Goal: Task Accomplishment & Management: Use online tool/utility

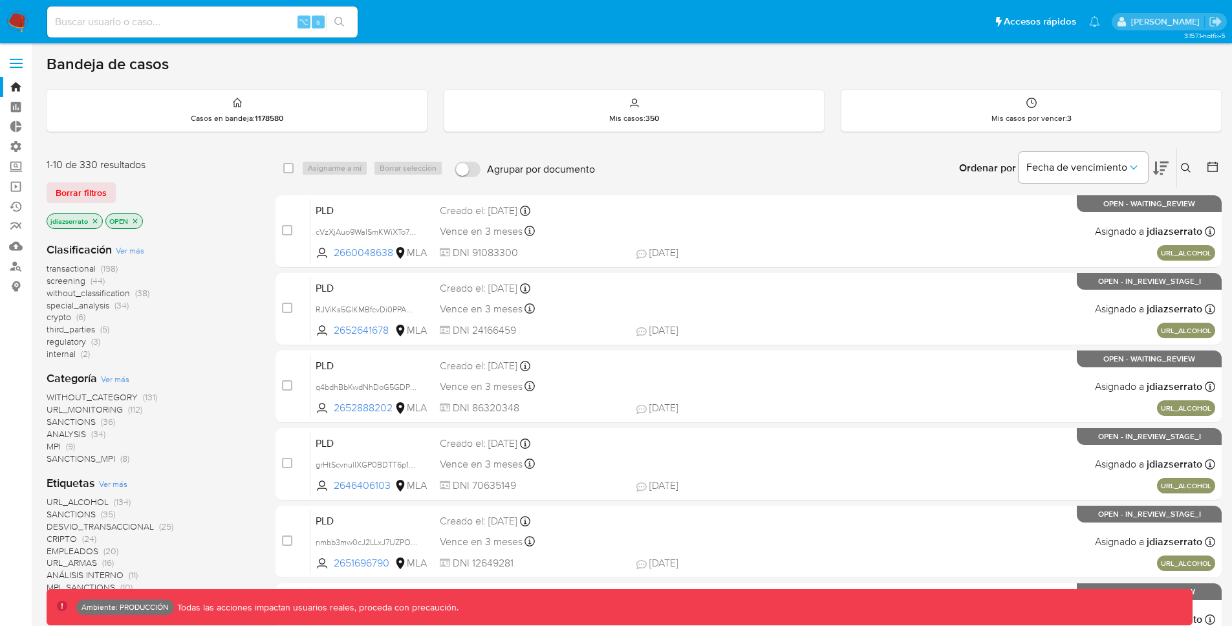
click at [23, 61] on label at bounding box center [16, 63] width 32 height 27
click at [0, 0] on input "checkbox" at bounding box center [0, 0] width 0 height 0
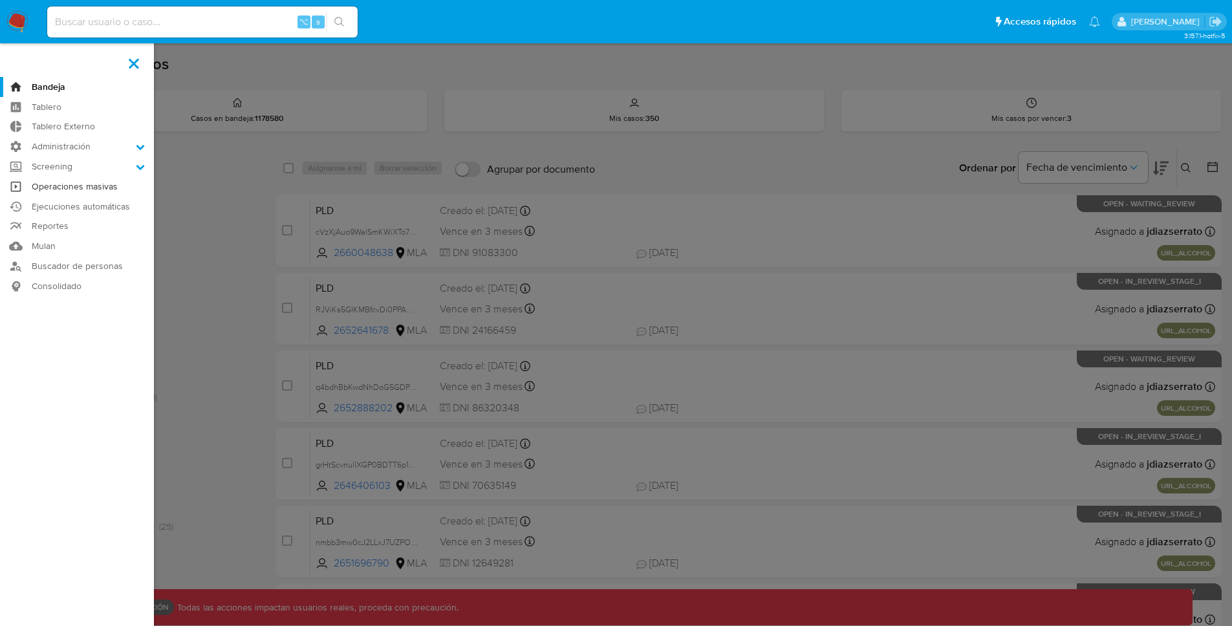
click at [92, 183] on link "Operaciones masivas" at bounding box center [77, 187] width 154 height 20
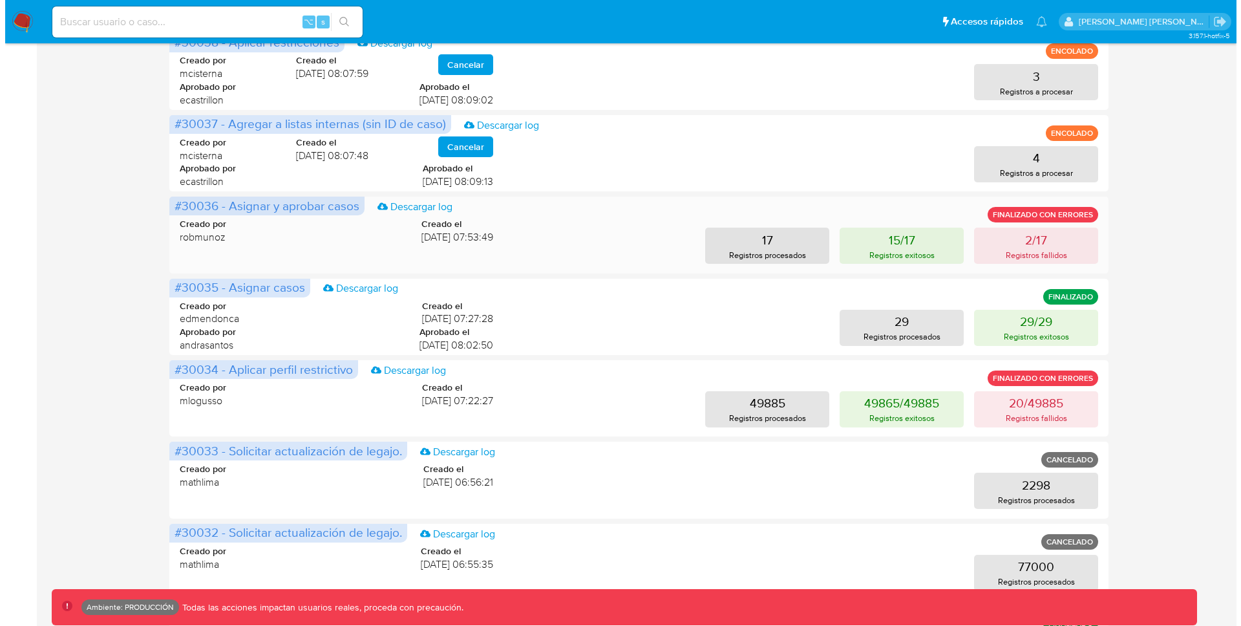
scroll to position [293, 0]
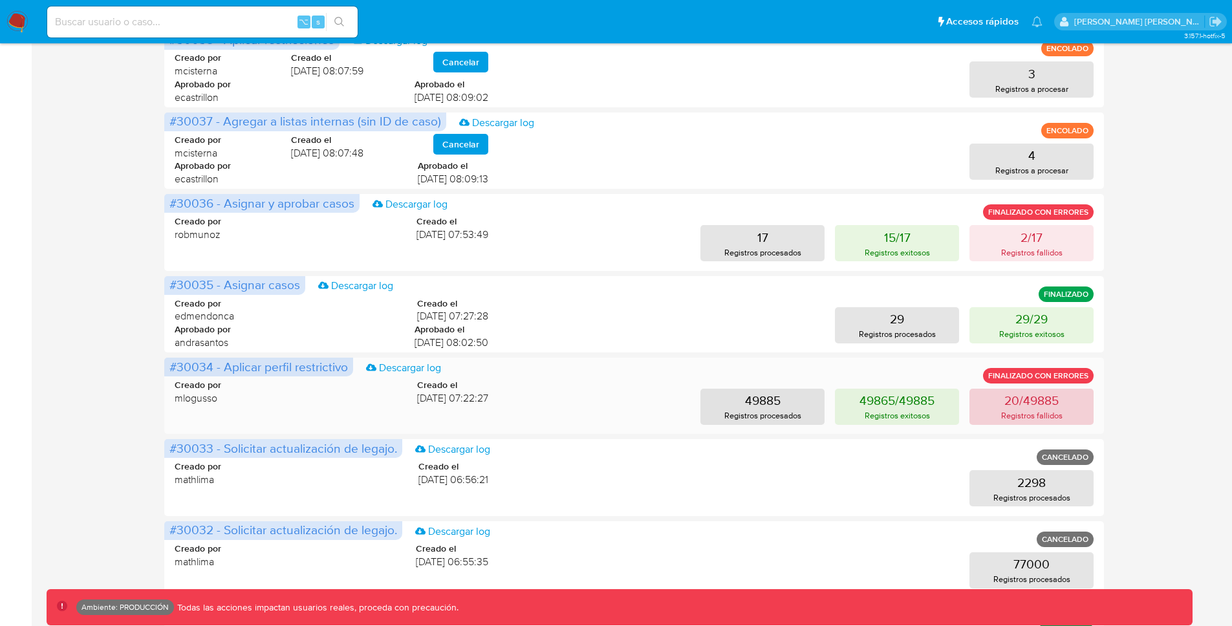
click at [1040, 407] on p "20/49885" at bounding box center [1031, 400] width 54 height 18
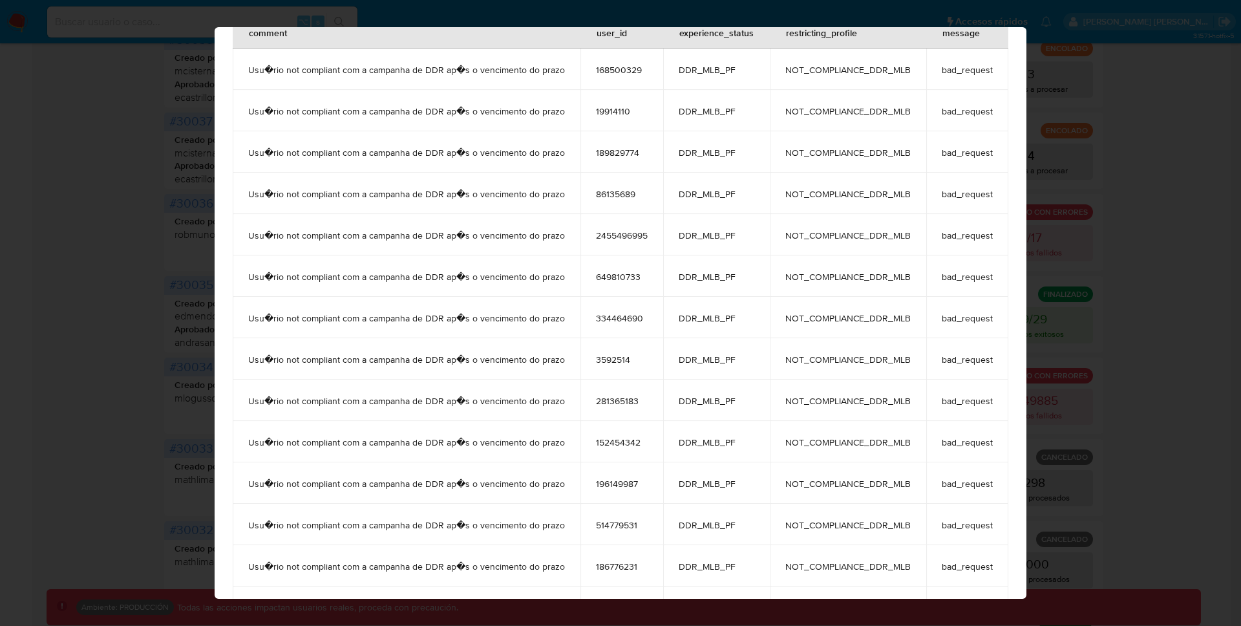
scroll to position [0, 0]
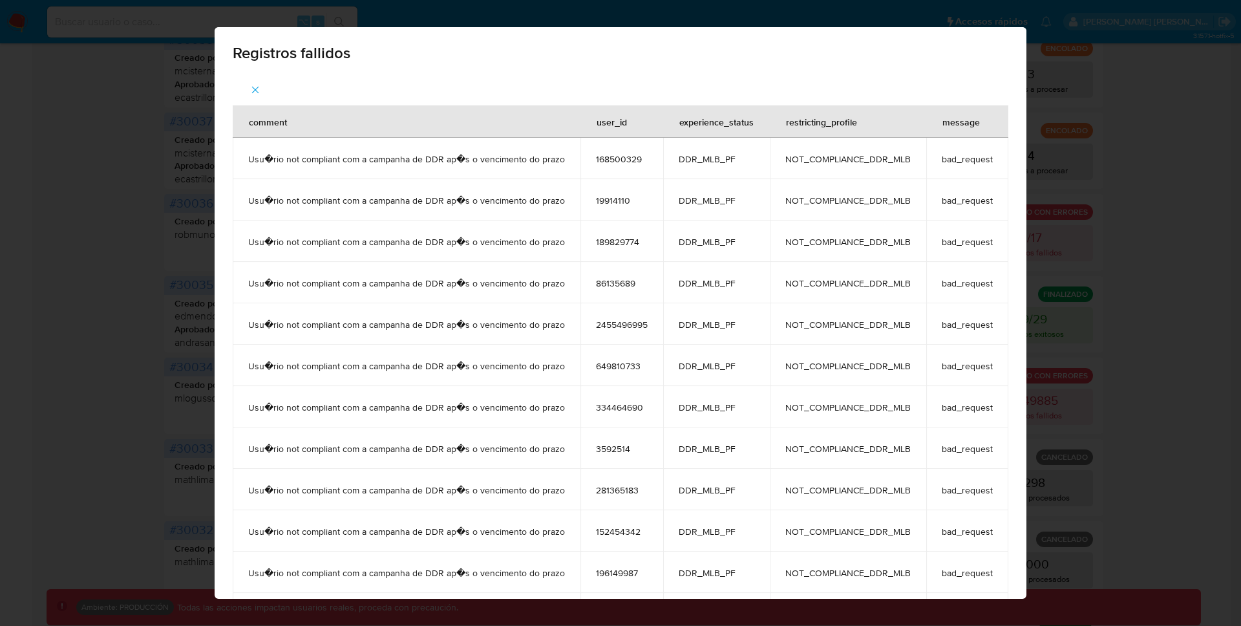
click at [1174, 101] on div "Registros fallidos comment user_id experience_status restricting_profile messag…" at bounding box center [620, 313] width 1241 height 626
click at [1071, 323] on div "Registros fallidos comment user_id experience_status restricting_profile messag…" at bounding box center [620, 313] width 1241 height 626
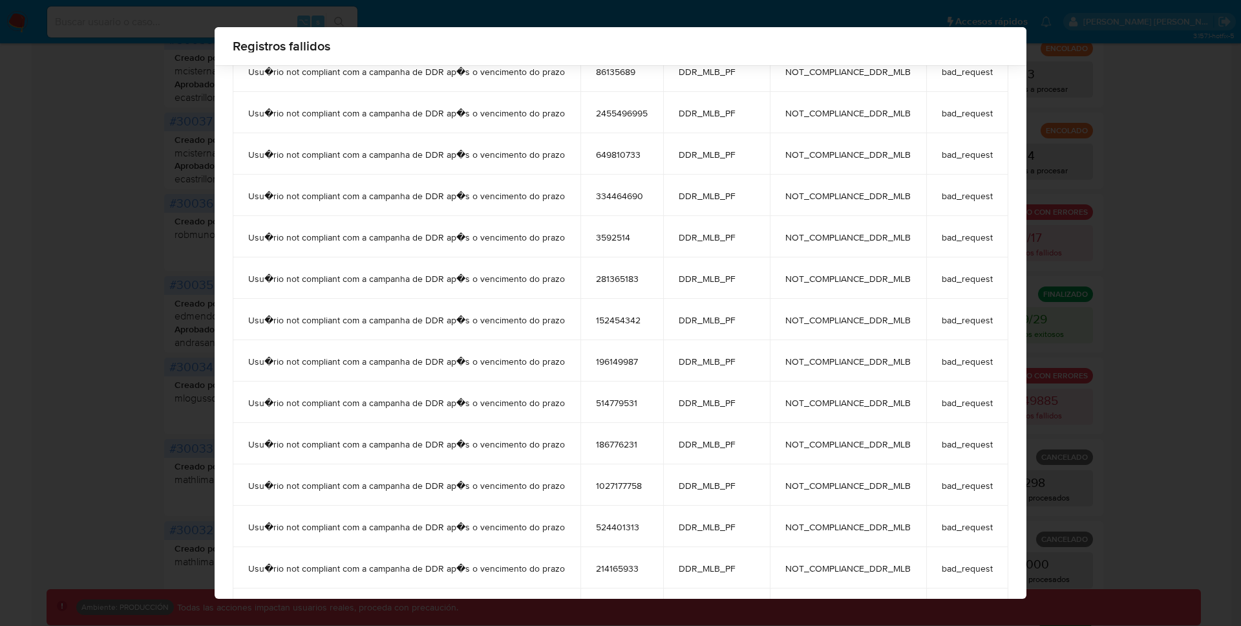
scroll to position [376, 0]
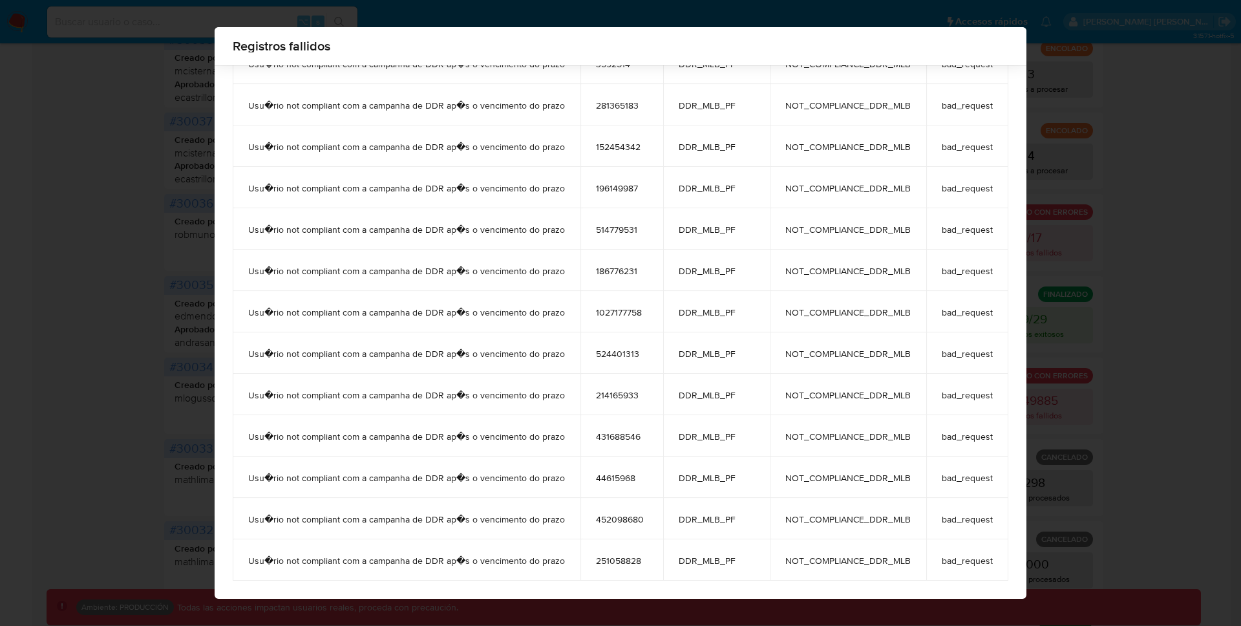
click at [1146, 290] on div "Registros fallidos comment user_id experience_status restricting_profile messag…" at bounding box center [620, 313] width 1241 height 626
click at [1152, 289] on div "Registros fallidos comment user_id experience_status restricting_profile messag…" at bounding box center [620, 313] width 1241 height 626
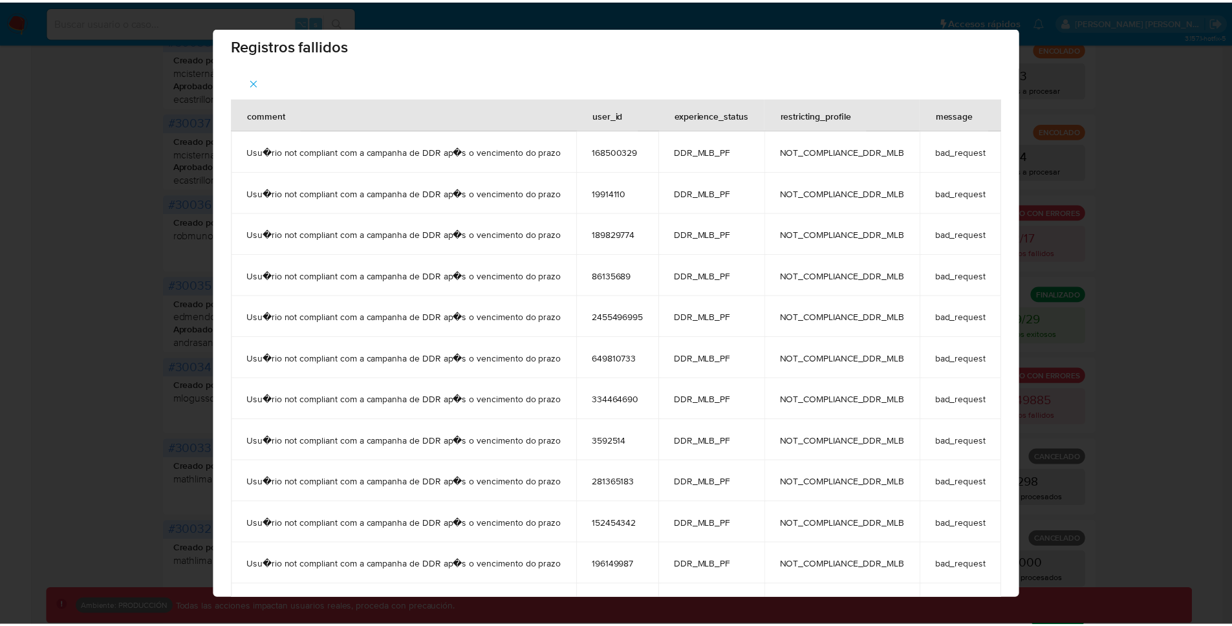
scroll to position [0, 0]
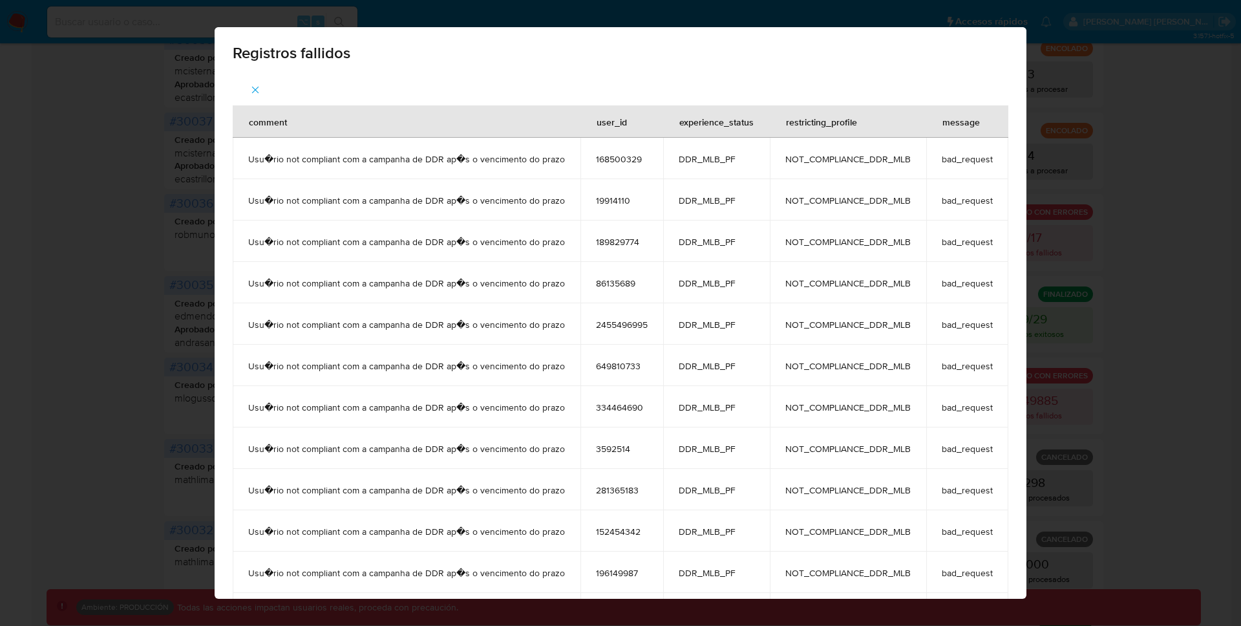
click at [251, 85] on icon "button" at bounding box center [256, 90] width 12 height 12
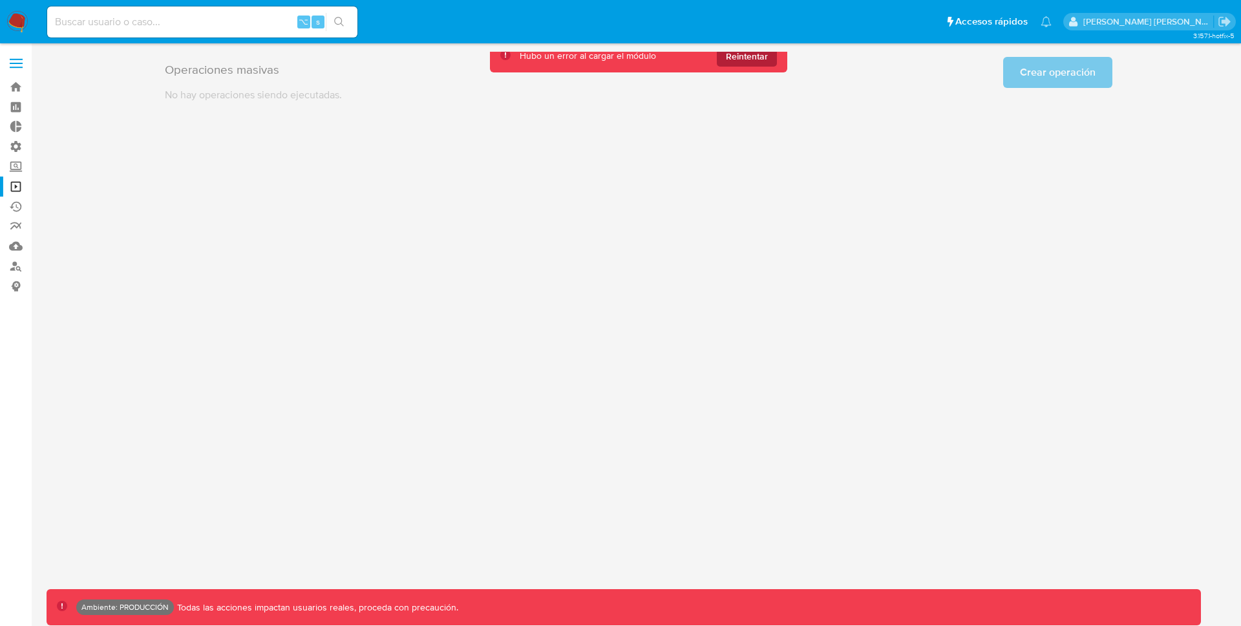
click at [751, 61] on span "Reintentar" at bounding box center [747, 56] width 42 height 21
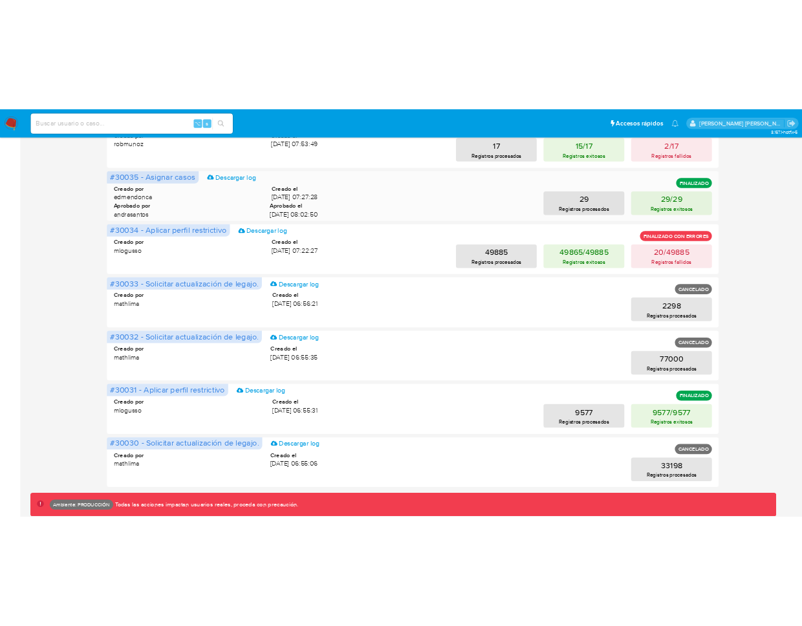
scroll to position [478, 0]
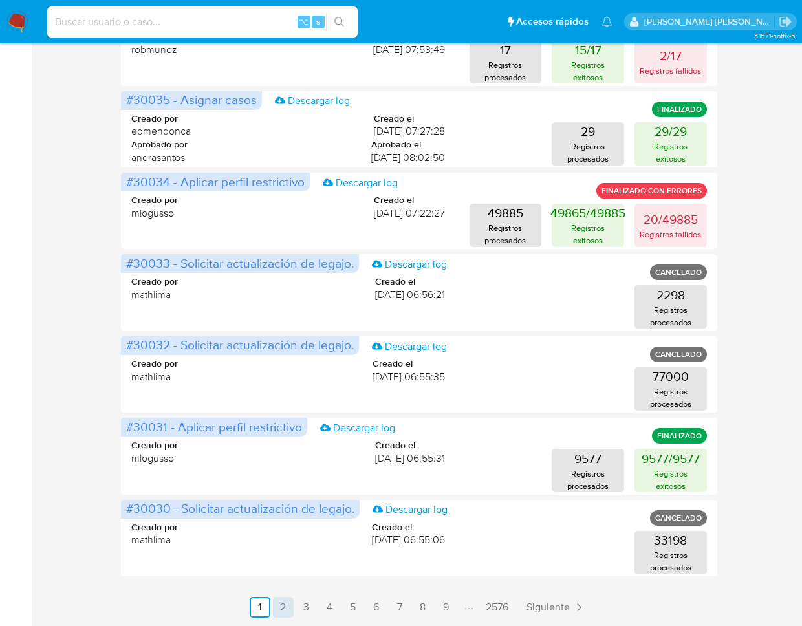
click at [279, 611] on link "2" at bounding box center [283, 607] width 21 height 21
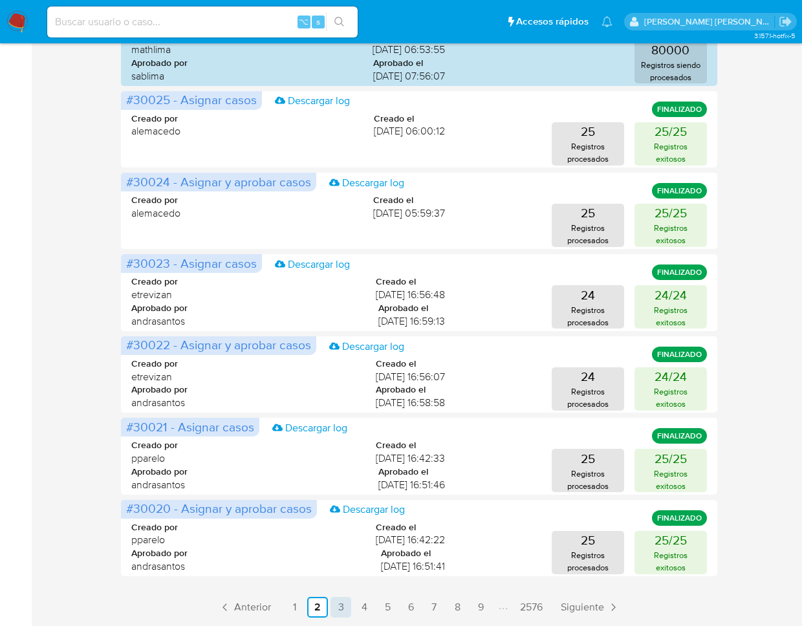
click at [341, 604] on link "3" at bounding box center [340, 607] width 21 height 21
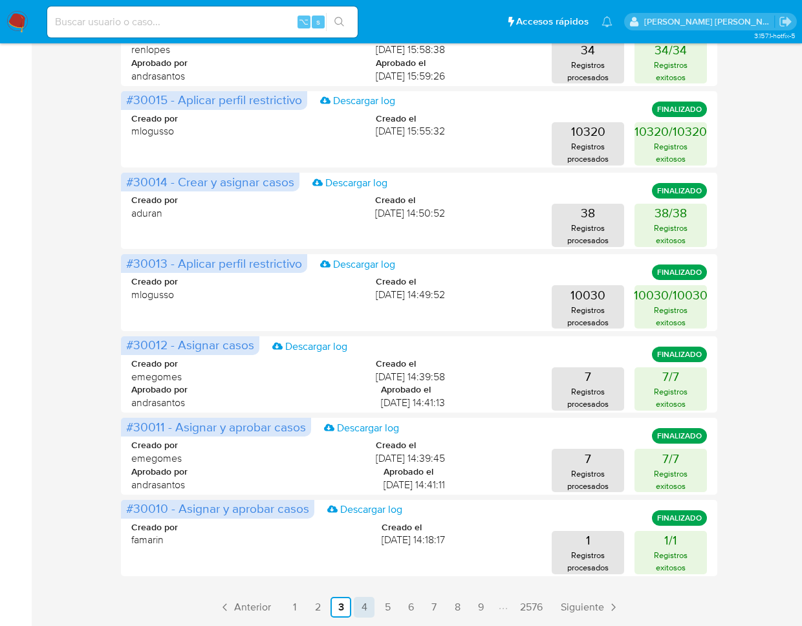
click at [366, 612] on link "4" at bounding box center [364, 607] width 21 height 21
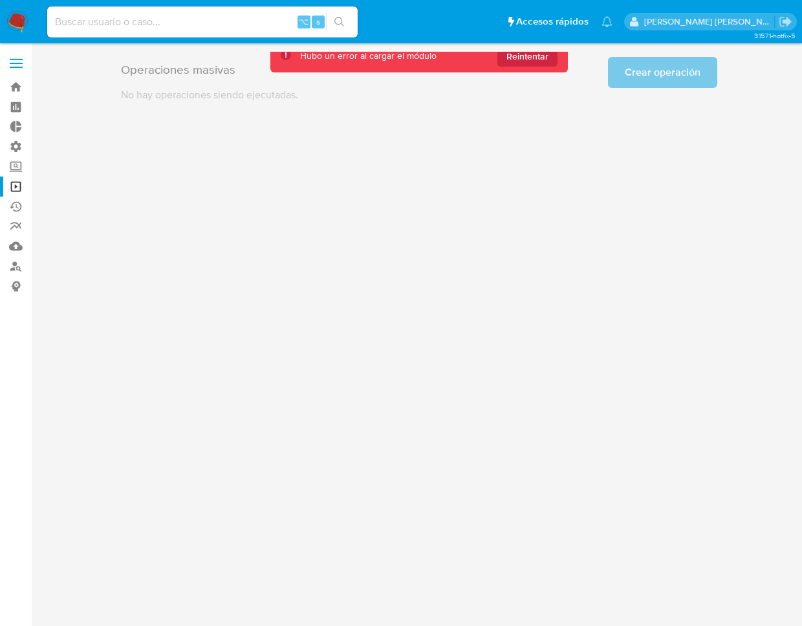
scroll to position [0, 0]
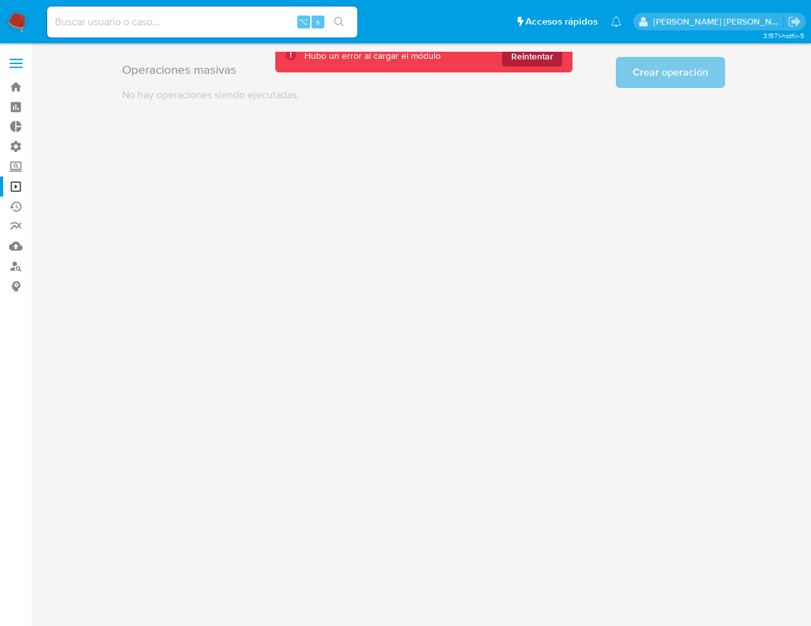
click at [531, 59] on span "Reintentar" at bounding box center [532, 56] width 42 height 21
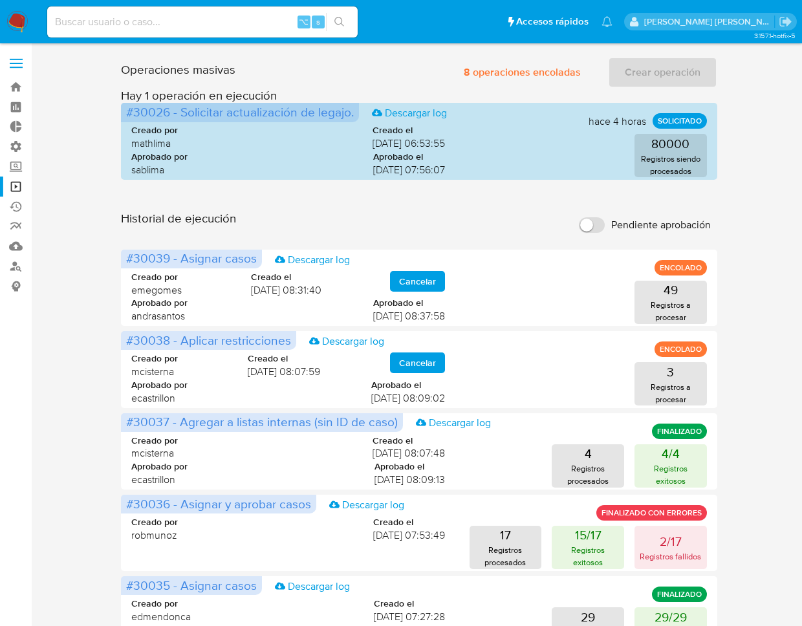
click at [95, 103] on div "Operaciones masivas 8 operaciones encoladas Crear operación Sólo puede haber ha…" at bounding box center [419, 577] width 745 height 1051
click at [531, 72] on span "8 operaciones encoladas" at bounding box center [522, 72] width 117 height 28
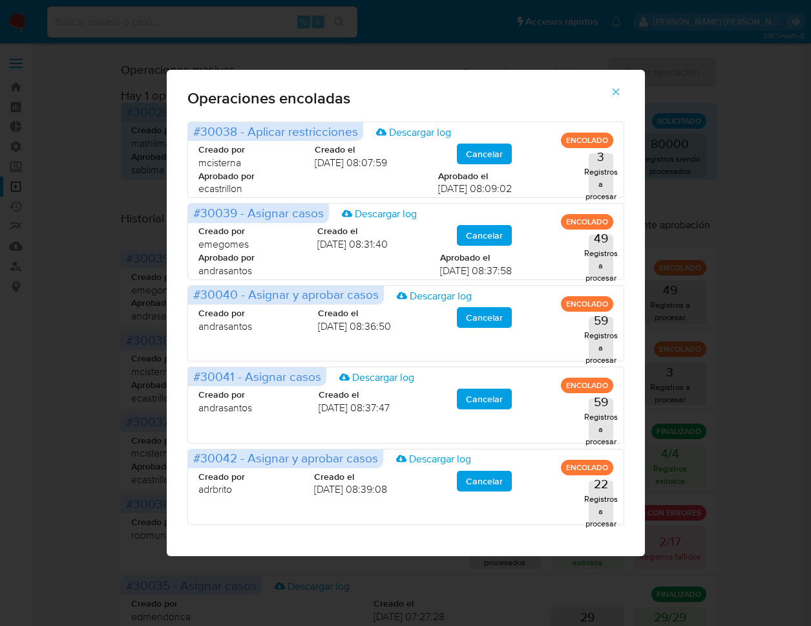
click at [621, 87] on icon "button" at bounding box center [616, 92] width 12 height 12
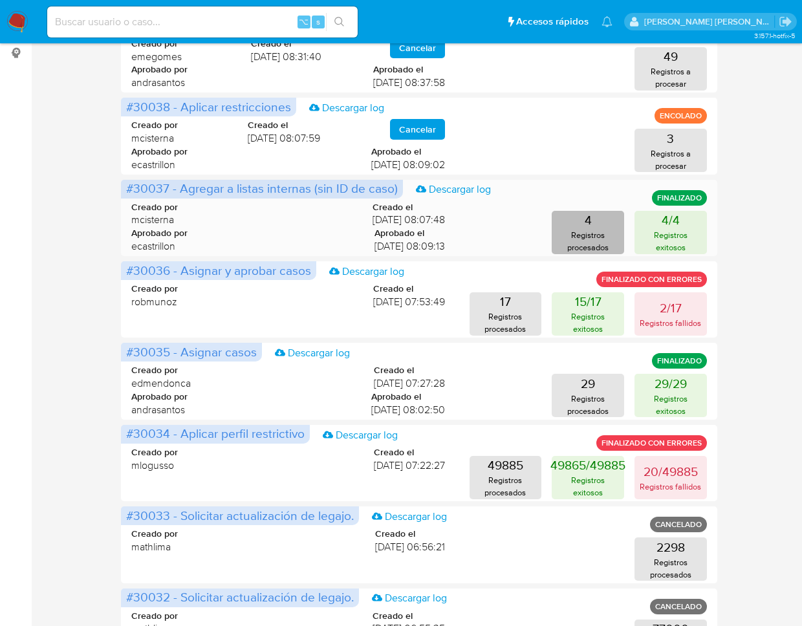
scroll to position [270, 0]
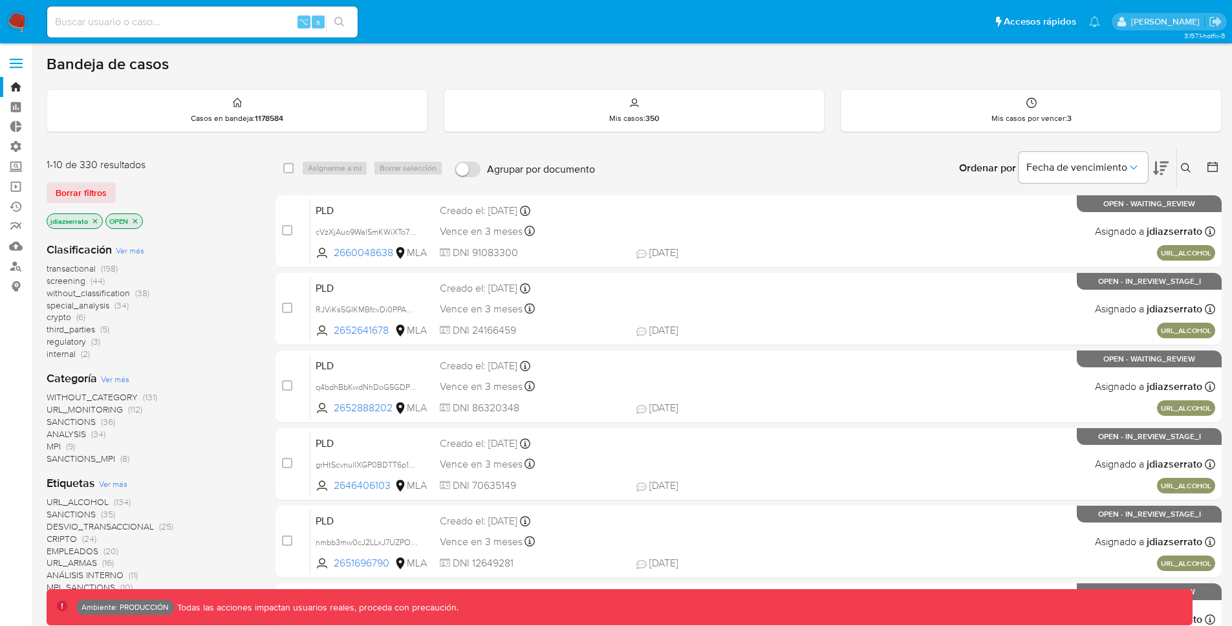
click at [19, 61] on label at bounding box center [16, 63] width 32 height 27
click at [0, 0] on input "checkbox" at bounding box center [0, 0] width 0 height 0
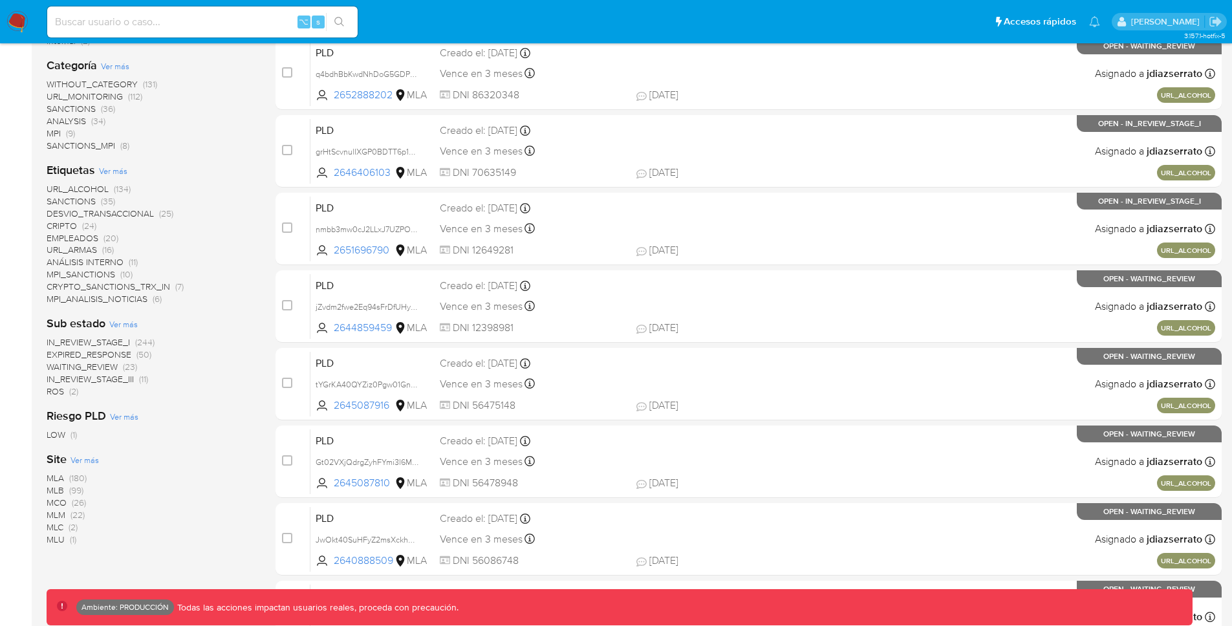
scroll to position [316, 0]
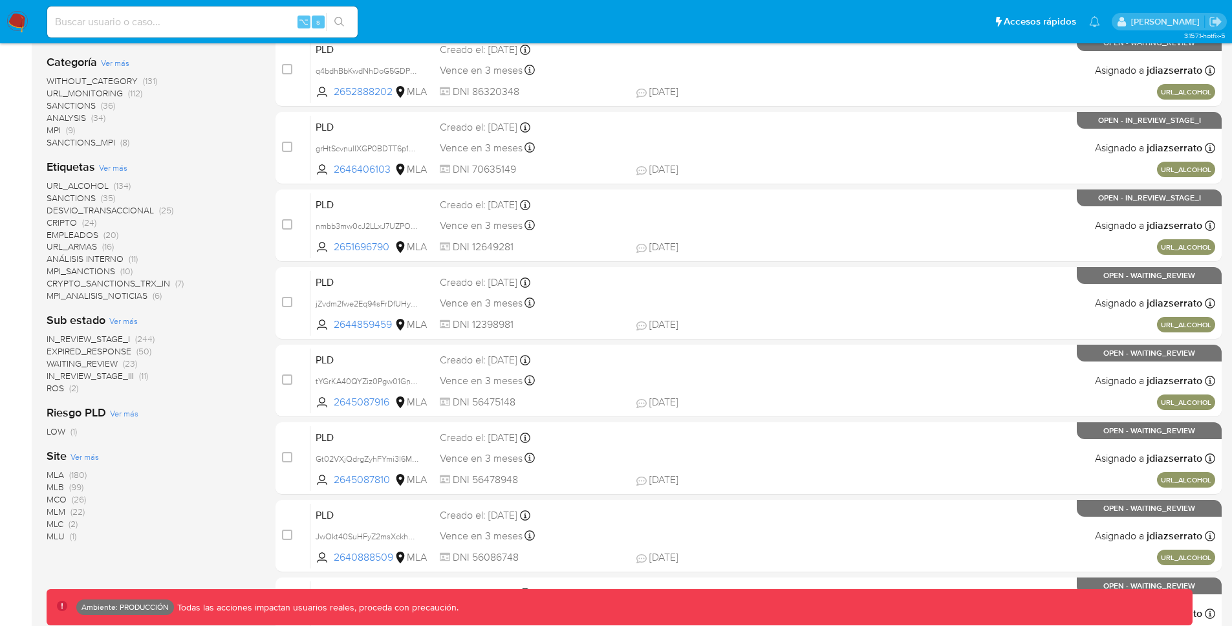
click at [74, 511] on span "(22)" at bounding box center [77, 511] width 14 height 13
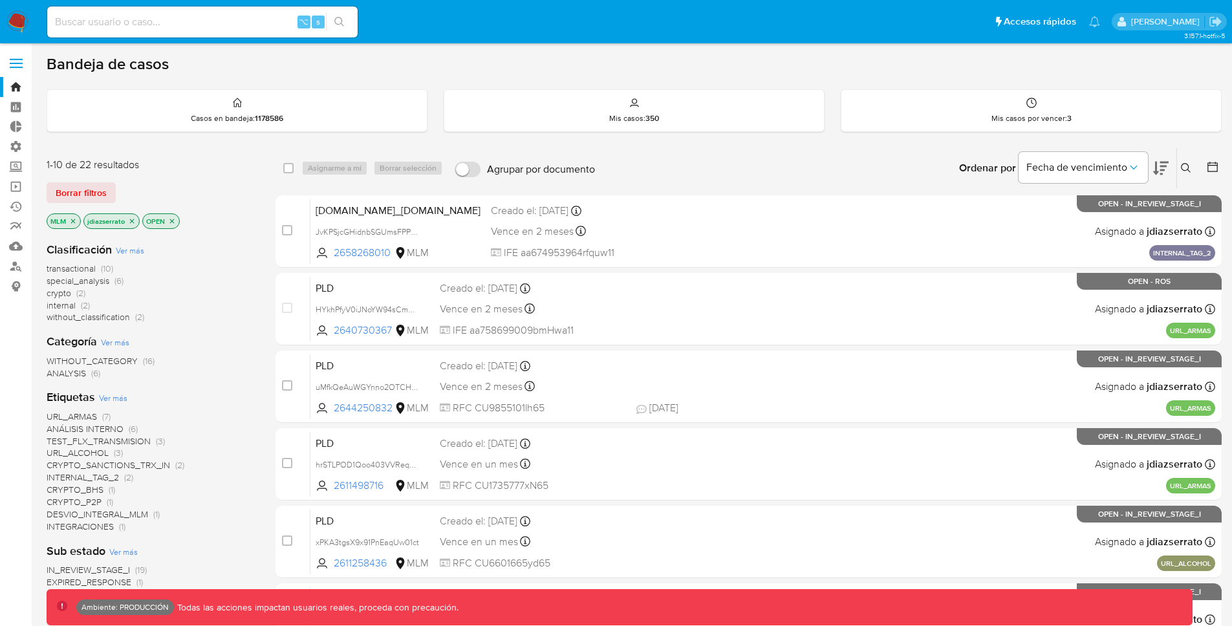
click at [130, 220] on icon "close-filter" at bounding box center [132, 221] width 8 height 8
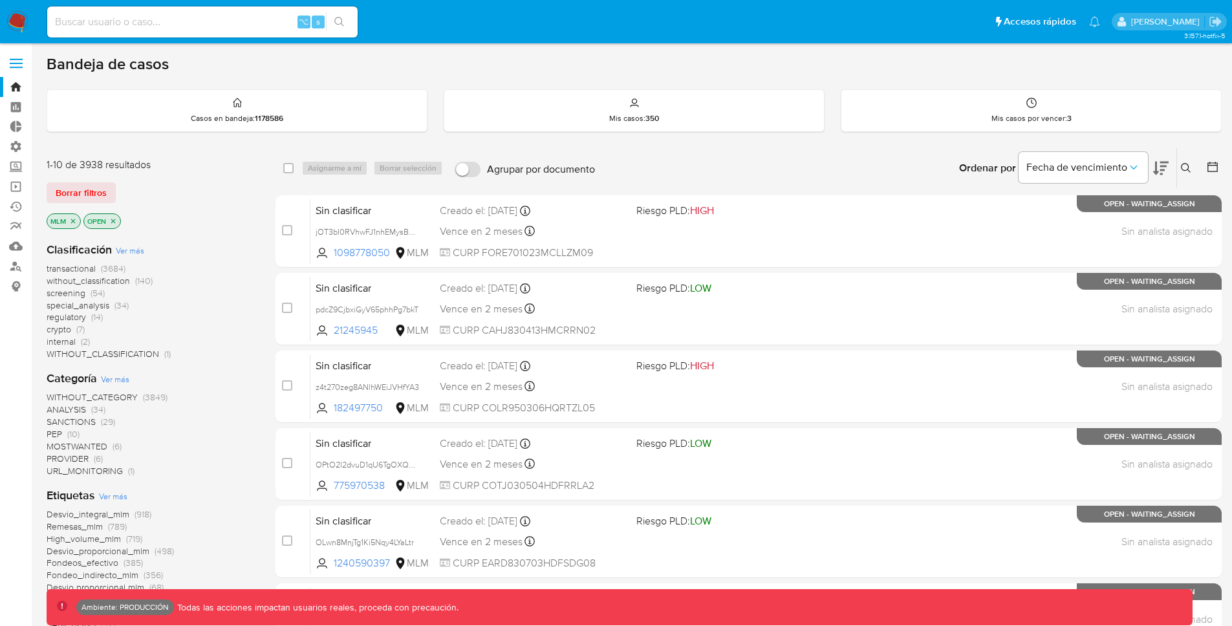
click at [113, 221] on icon "close-filter" at bounding box center [113, 221] width 8 height 8
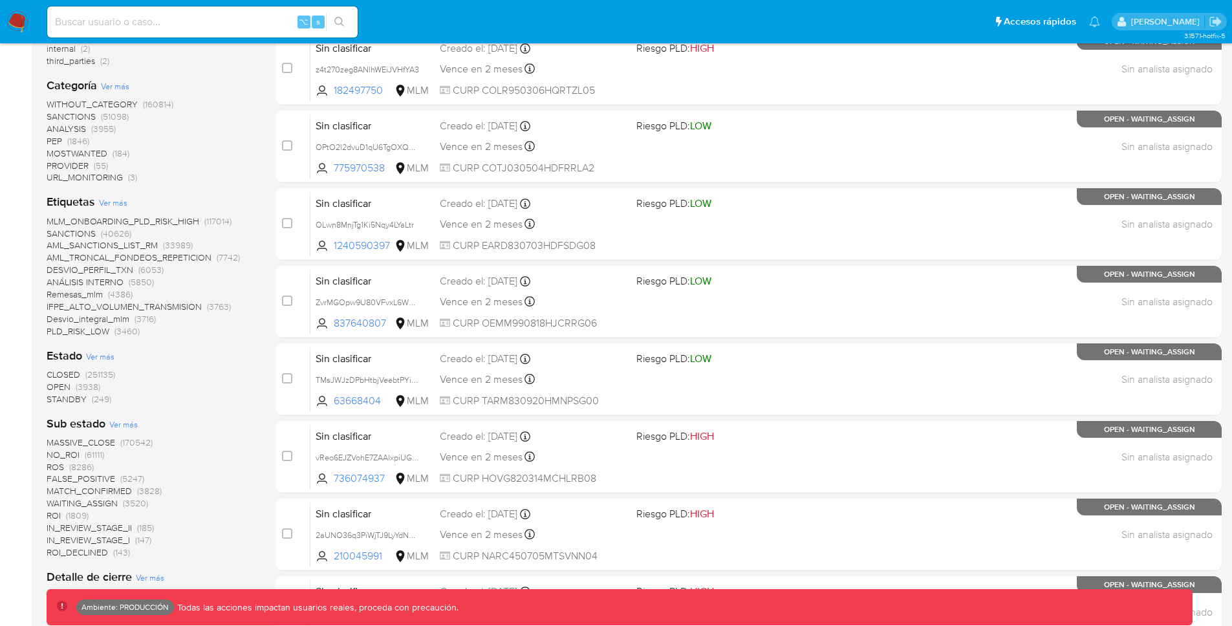
scroll to position [371, 0]
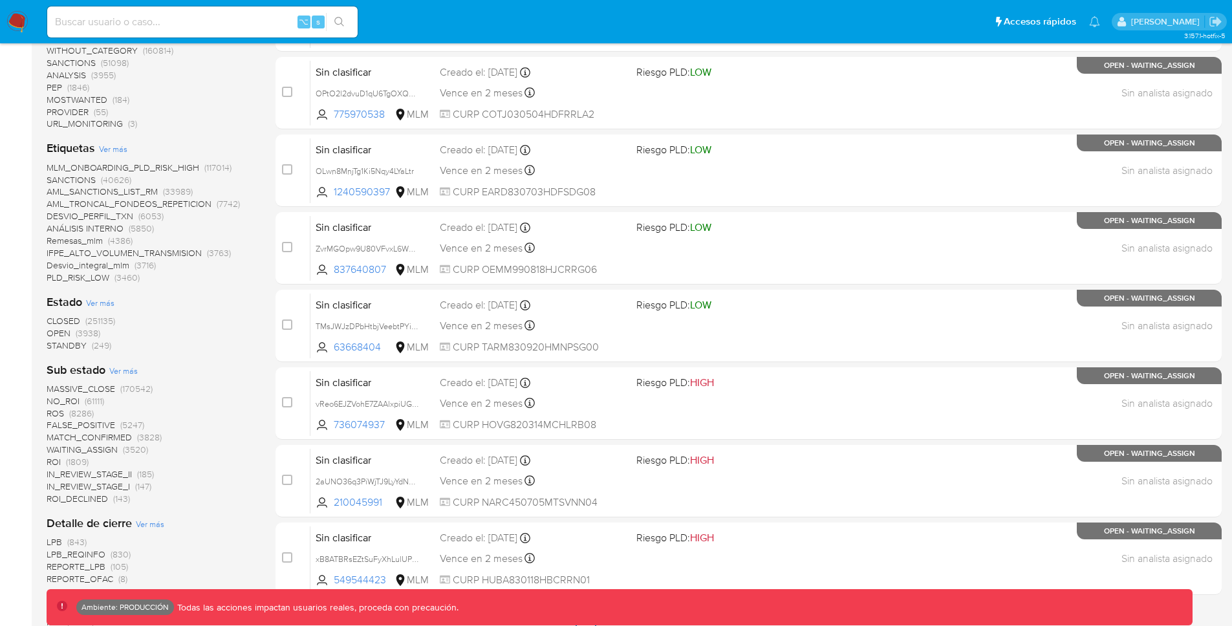
click at [84, 345] on span "STANDBY" at bounding box center [67, 345] width 40 height 13
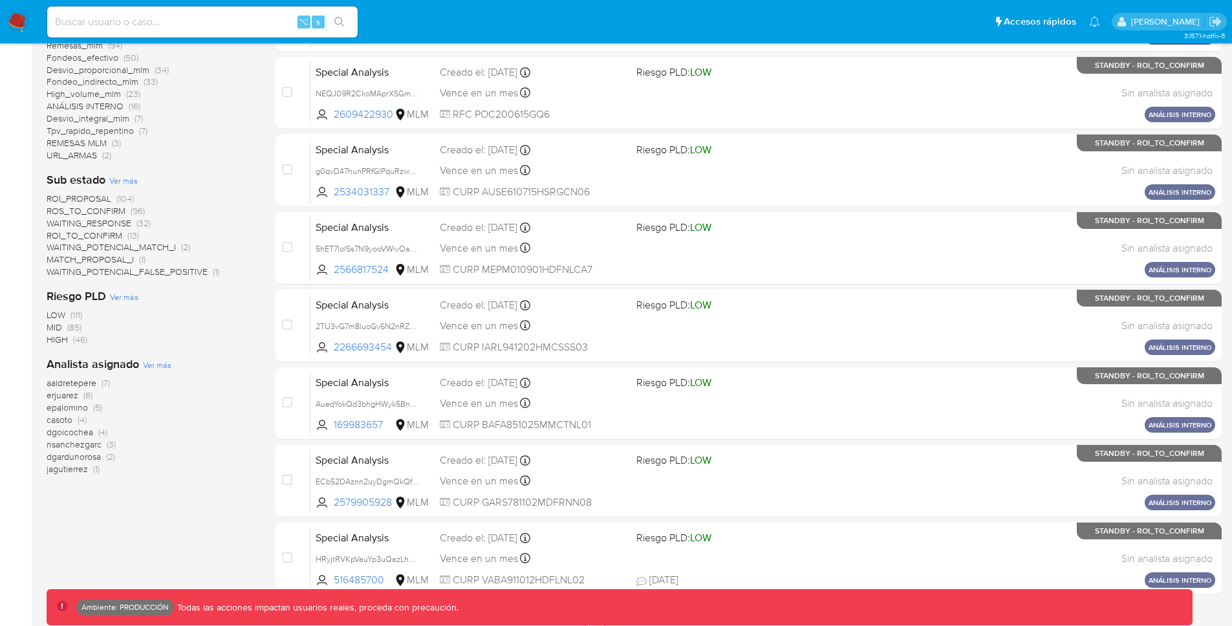
click at [131, 210] on span "(96)" at bounding box center [138, 210] width 14 height 13
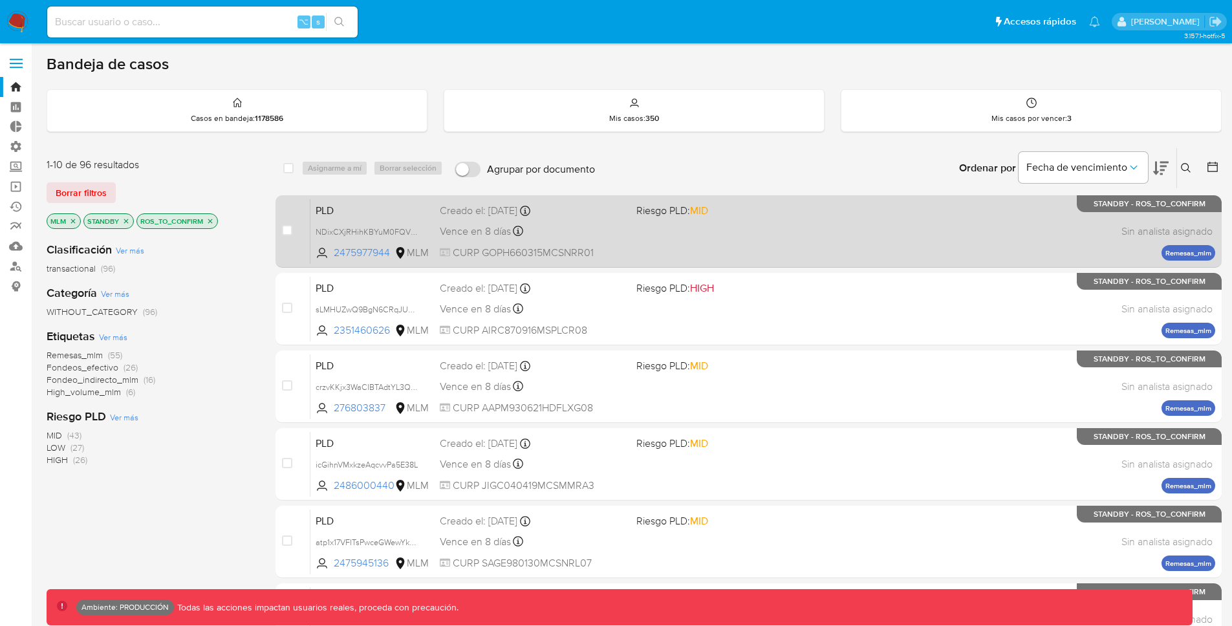
click at [769, 237] on div "PLD NDixCXjRHihKBYuM0FQVu6RK 2475977944 MLM Riesgo PLD: MID Creado el: 12/07/20…" at bounding box center [762, 231] width 905 height 65
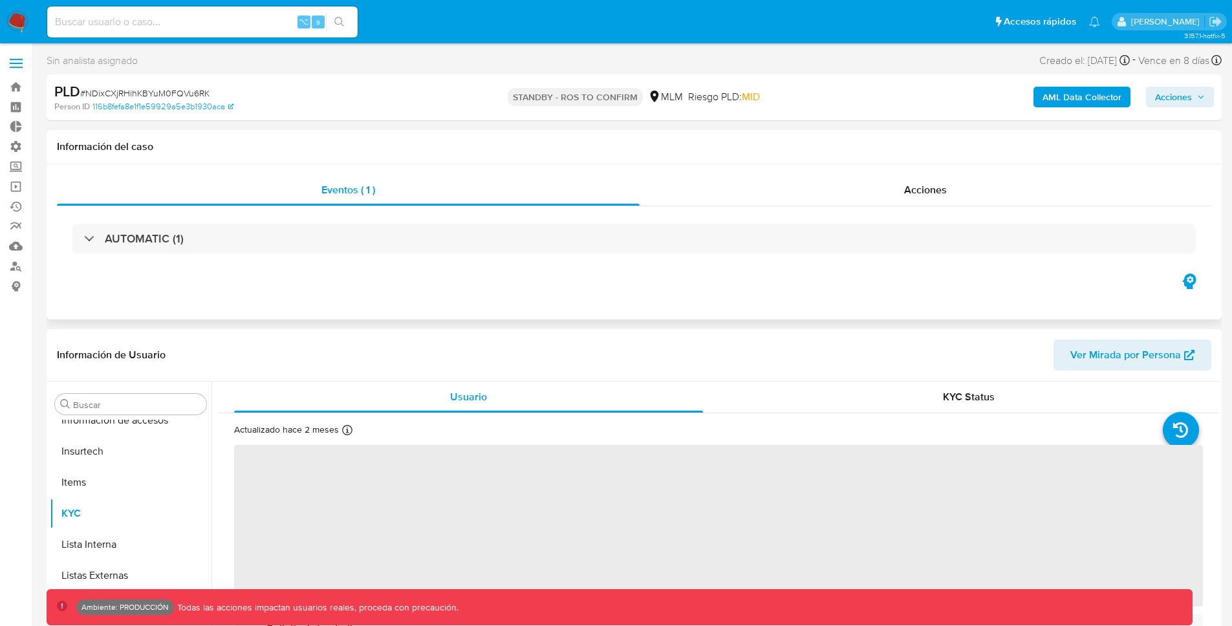
scroll to position [546, 0]
click at [900, 191] on div "Acciones" at bounding box center [925, 190] width 572 height 31
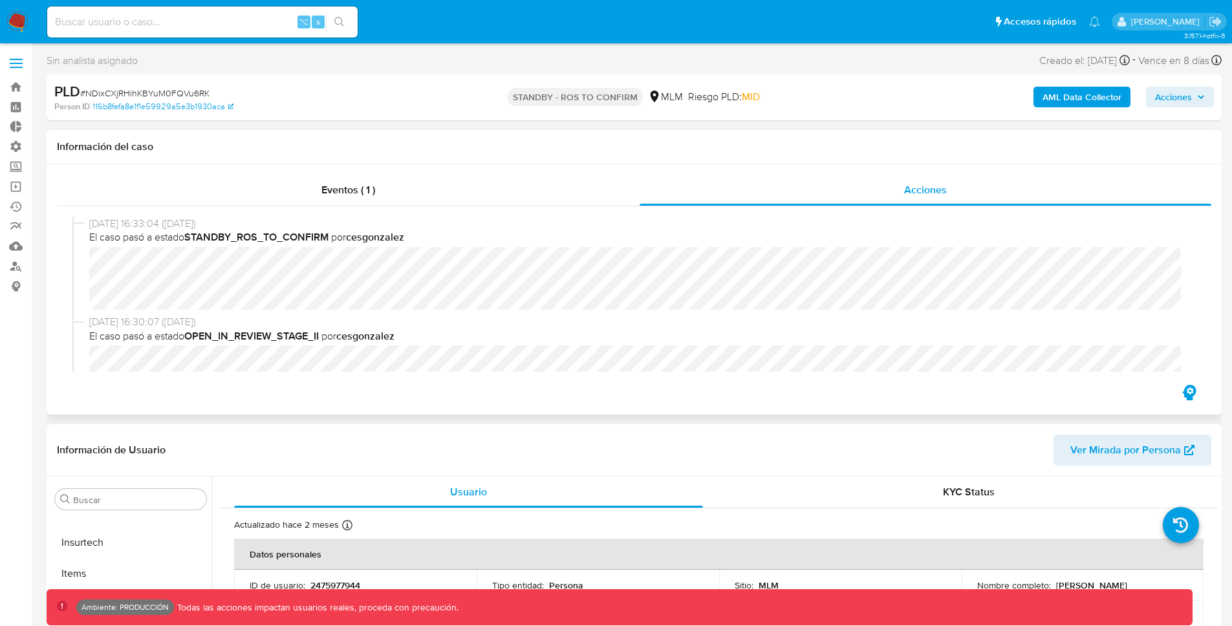
select select "10"
drag, startPoint x: 189, startPoint y: 336, endPoint x: 323, endPoint y: 334, distance: 133.2
click at [323, 334] on span "El caso pasó a estado OPEN_IN_REVIEW_STAGE_II por cesgonzalez" at bounding box center [639, 336] width 1101 height 14
drag, startPoint x: 343, startPoint y: 336, endPoint x: 398, endPoint y: 339, distance: 54.4
click at [394, 339] on b "cesgonzalez" at bounding box center [365, 335] width 58 height 15
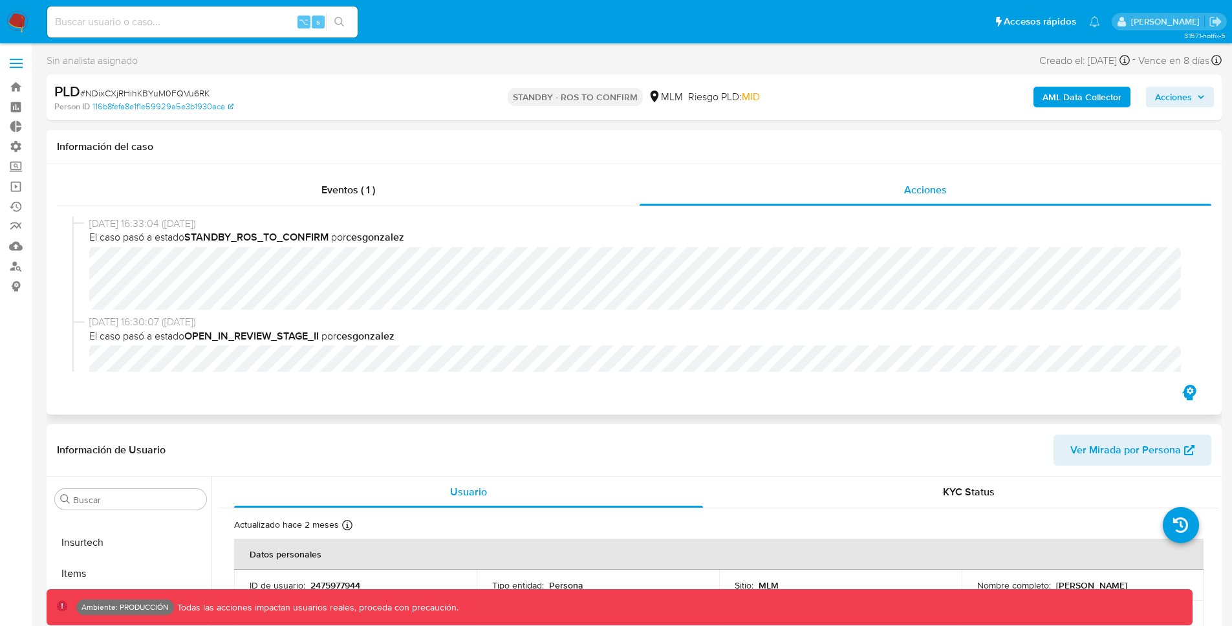
click at [319, 343] on b "OPEN_IN_REVIEW_STAGE_II" at bounding box center [251, 335] width 134 height 15
drag, startPoint x: 207, startPoint y: 239, endPoint x: 333, endPoint y: 242, distance: 126.1
click at [324, 241] on b "STANDBY_ROS_TO_CONFIRM" at bounding box center [256, 237] width 144 height 15
drag, startPoint x: 360, startPoint y: 239, endPoint x: 413, endPoint y: 243, distance: 52.6
click at [413, 243] on span "El caso pasó a estado STANDBY_ROS_TO_CONFIRM por cesgonzalez" at bounding box center [639, 237] width 1101 height 14
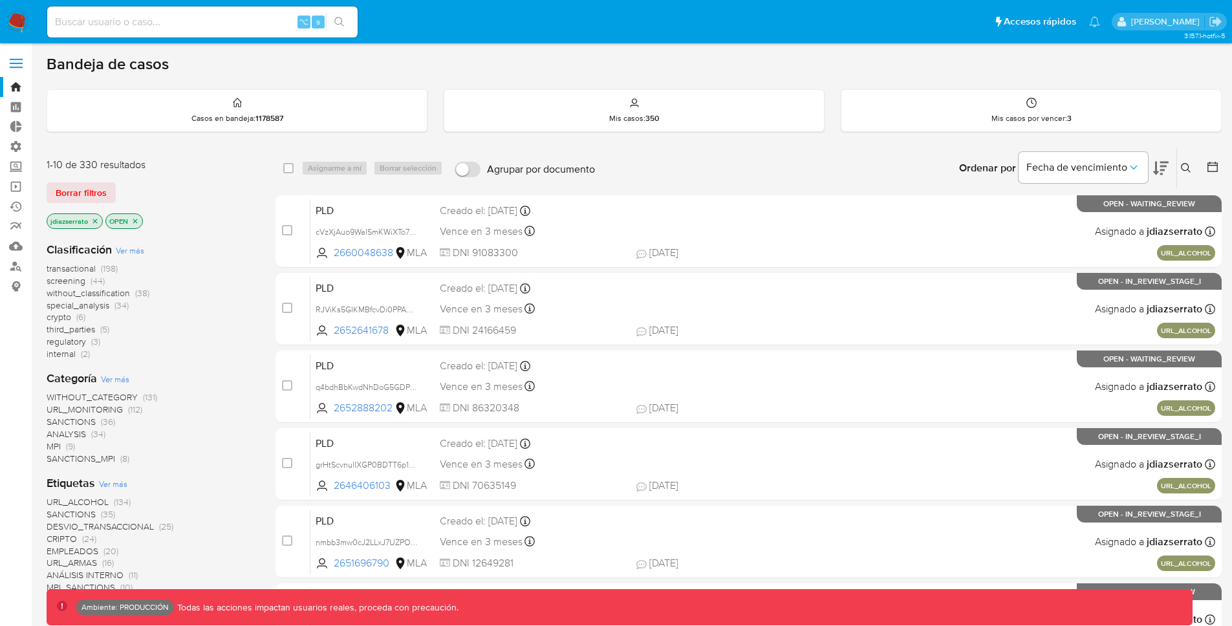
click at [16, 72] on label at bounding box center [16, 63] width 32 height 27
click at [0, 0] on input "checkbox" at bounding box center [0, 0] width 0 height 0
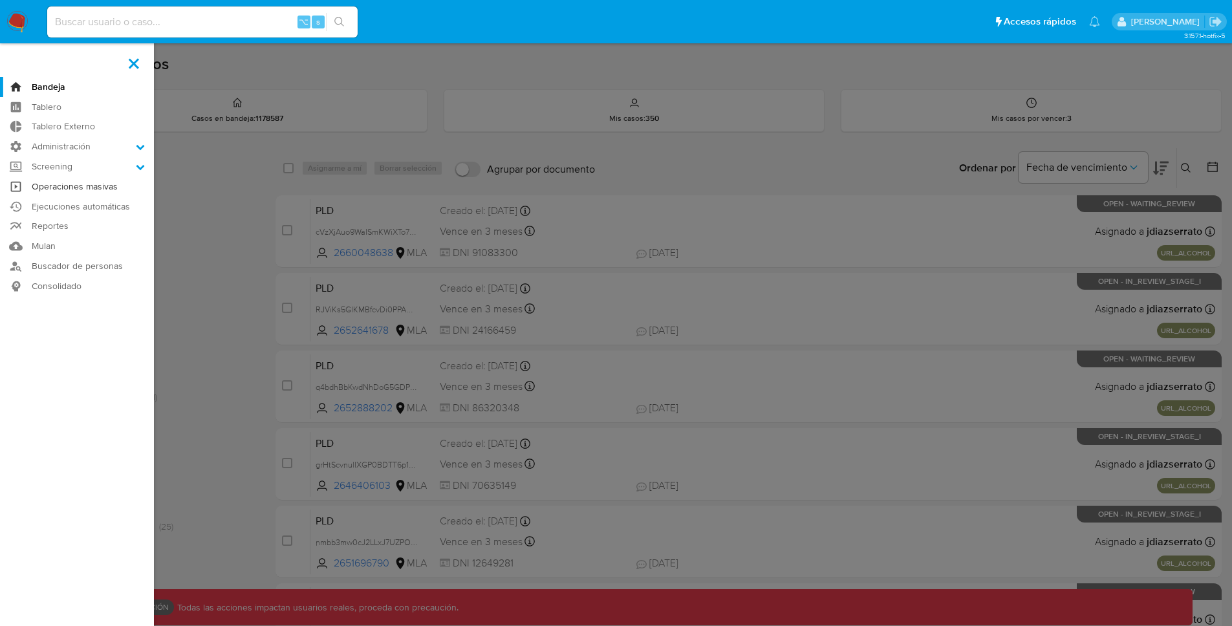
click at [113, 180] on link "Operaciones masivas" at bounding box center [77, 187] width 154 height 20
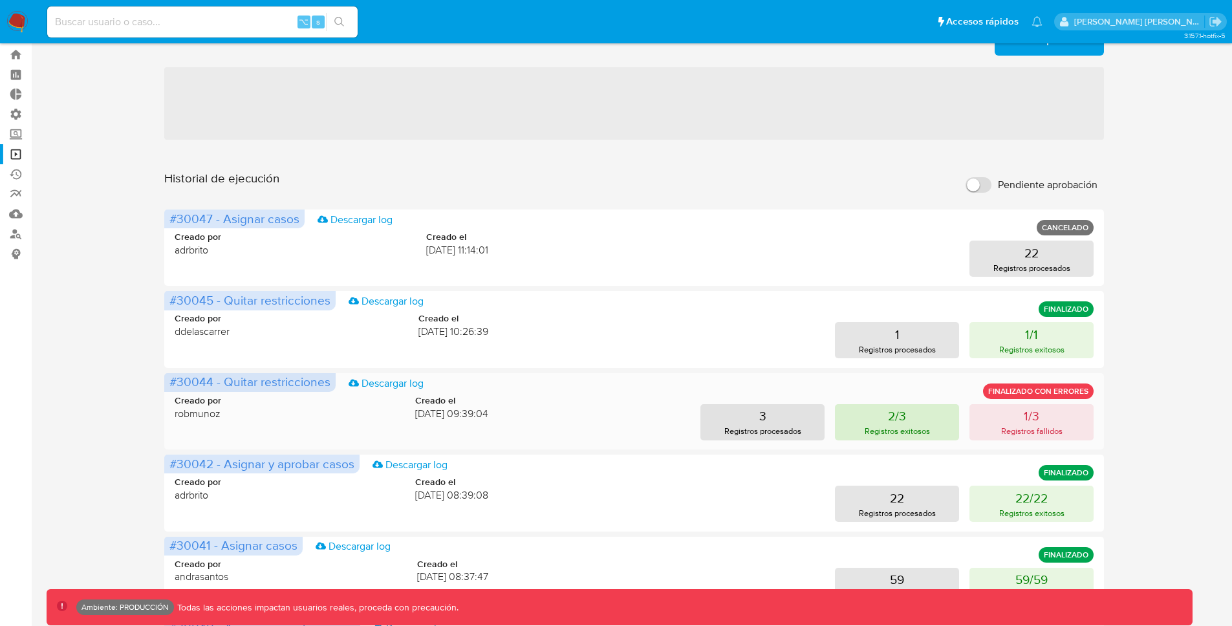
scroll to position [50, 0]
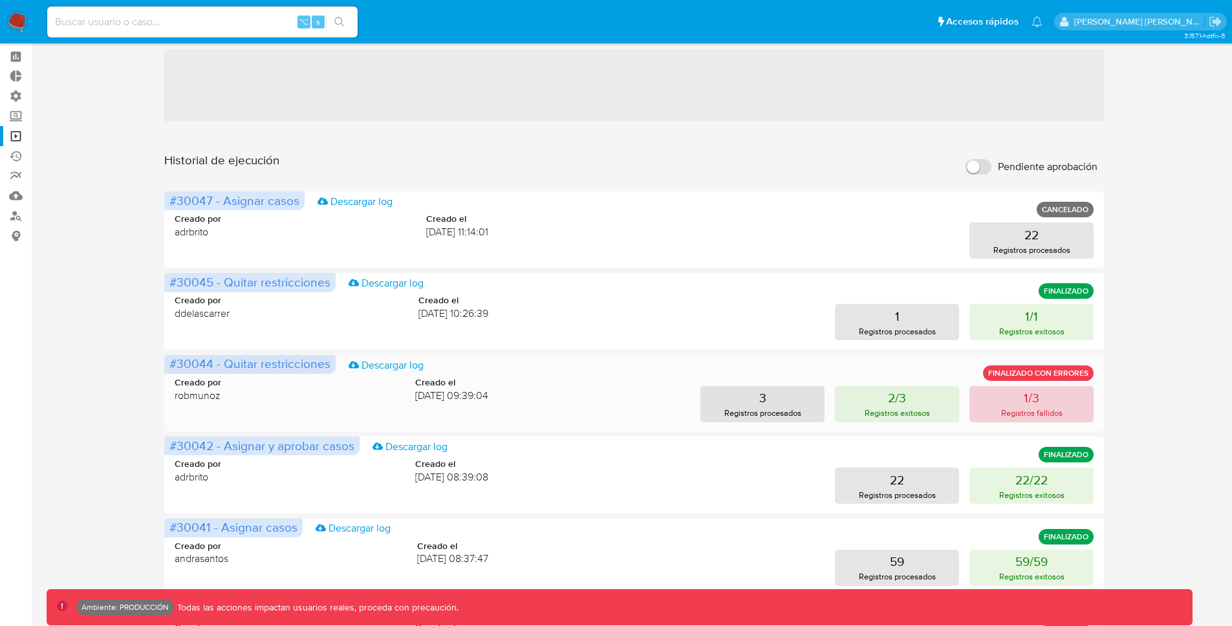
click at [1007, 402] on button "1/3 Registros fallidos" at bounding box center [1031, 404] width 124 height 36
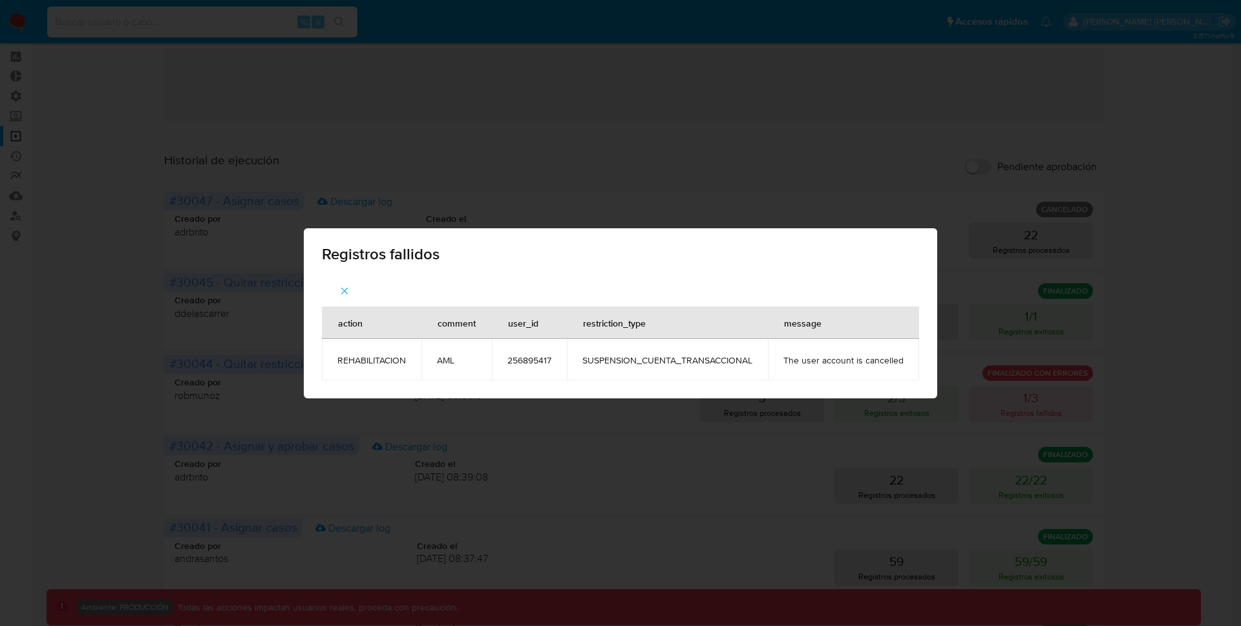
click at [342, 285] on icon "button" at bounding box center [345, 291] width 12 height 12
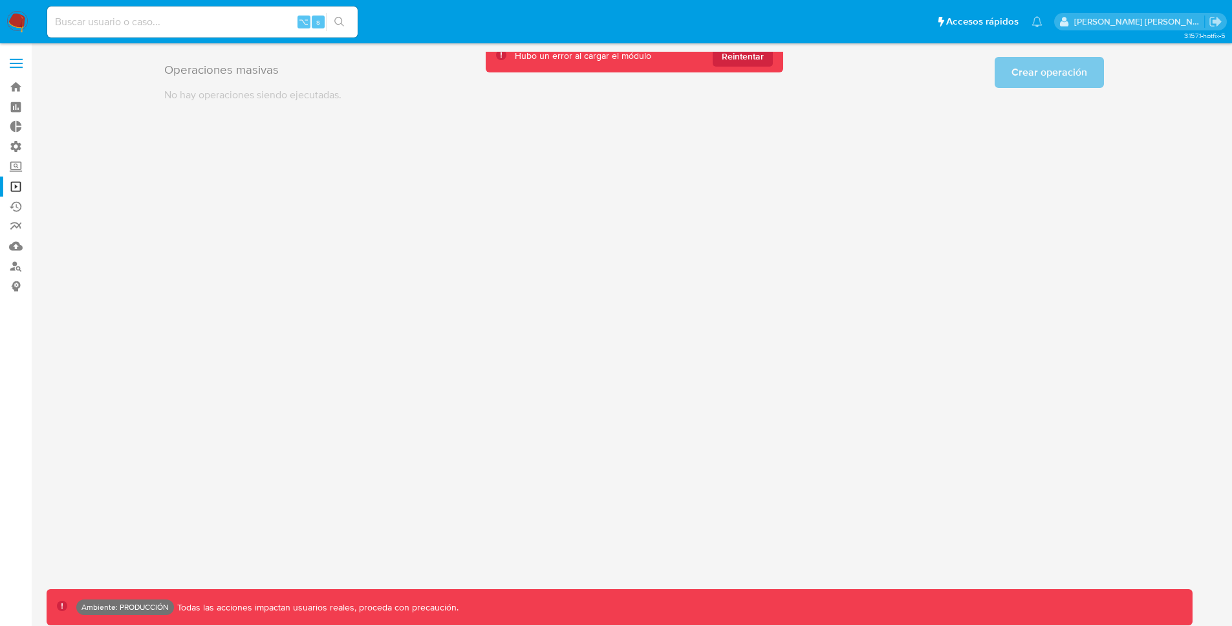
scroll to position [0, 0]
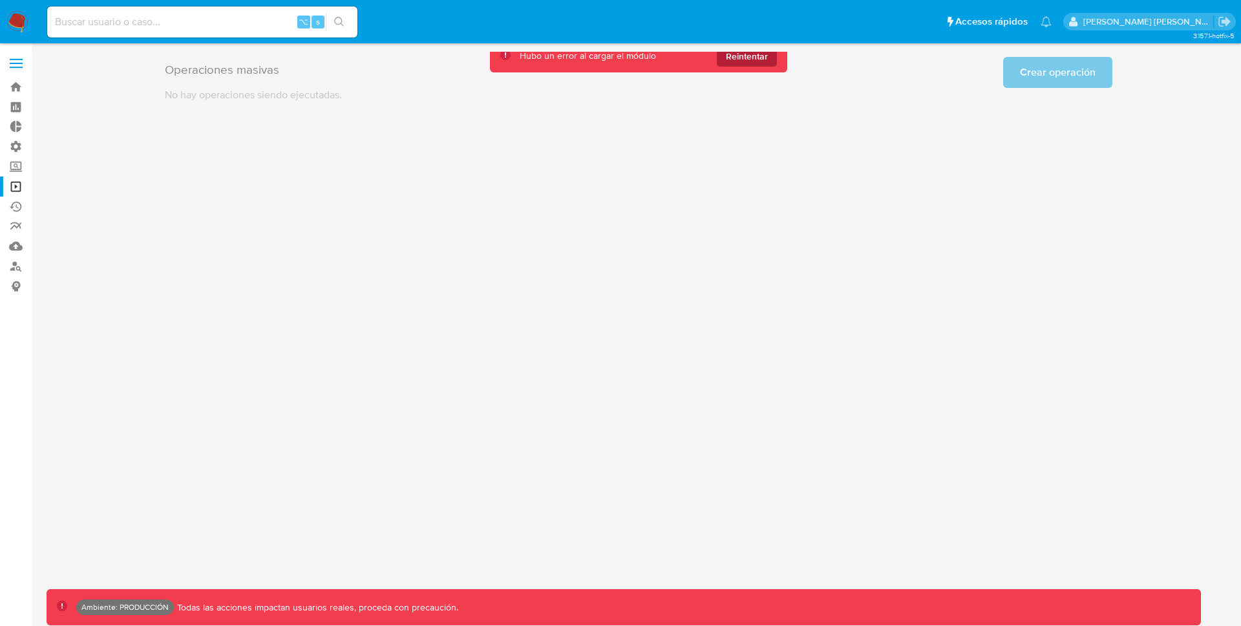
click at [750, 60] on span "Reintentar" at bounding box center [747, 56] width 42 height 21
